Goal: Obtain resource: Download file/media

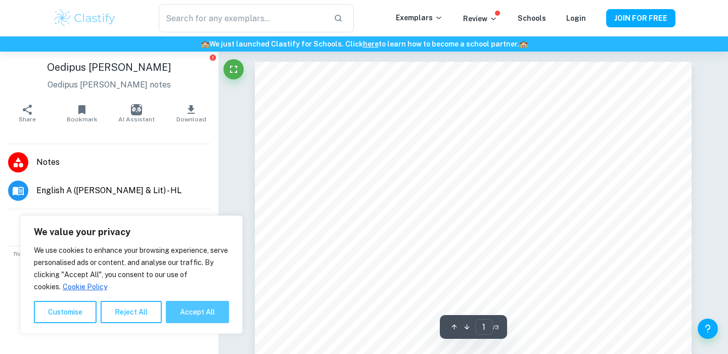
click at [195, 311] on button "Accept All" at bounding box center [197, 312] width 63 height 22
checkbox input "true"
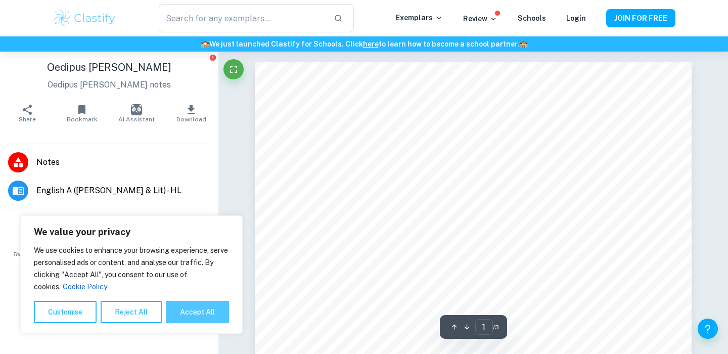
checkbox input "true"
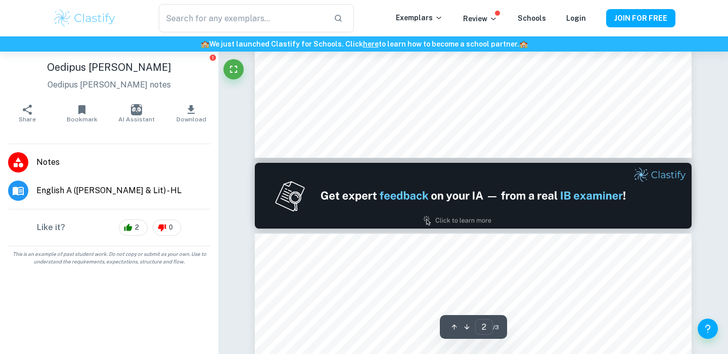
type input "1"
